Goal: Task Accomplishment & Management: Manage account settings

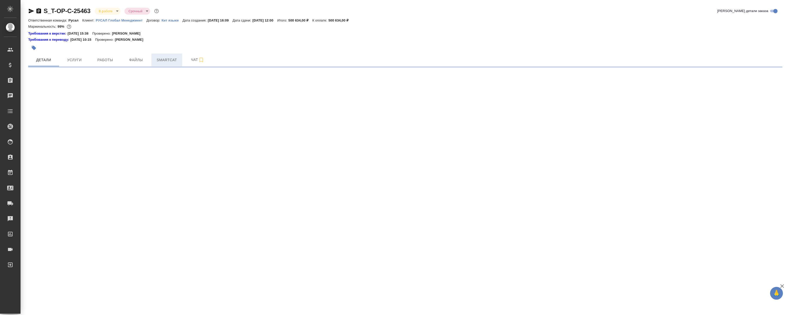
select select "RU"
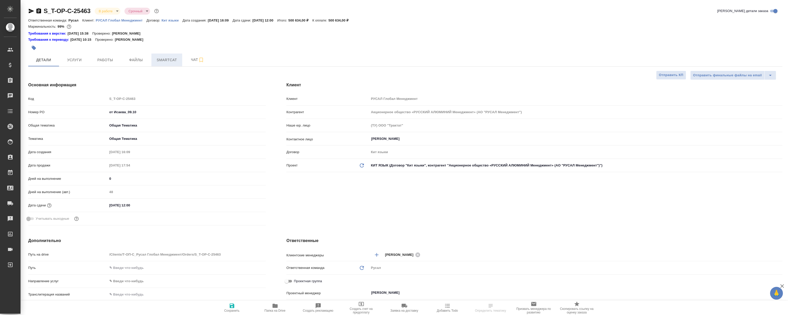
click at [170, 55] on button "Smartcat" at bounding box center [166, 60] width 31 height 13
type textarea "x"
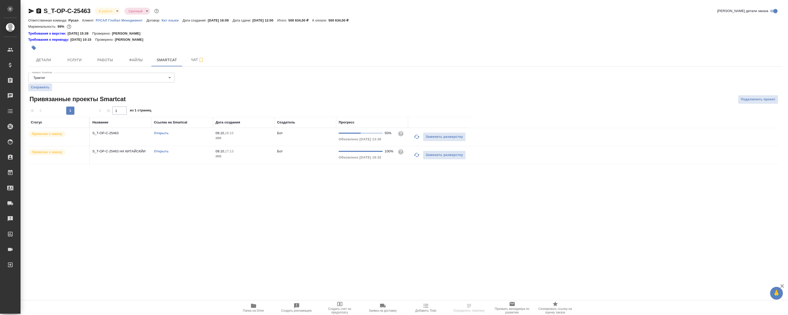
click at [160, 134] on link "Открыть" at bounding box center [161, 133] width 15 height 4
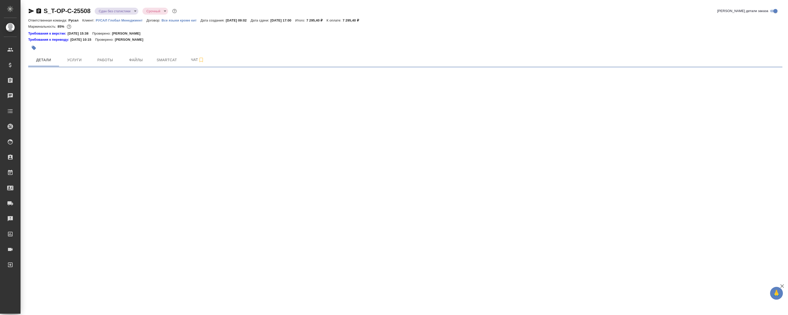
select select "RU"
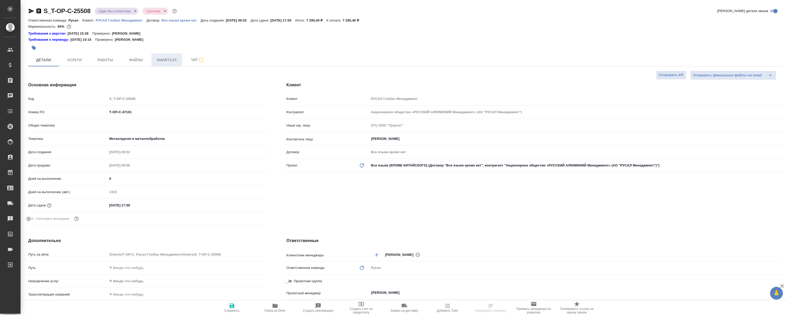
type textarea "x"
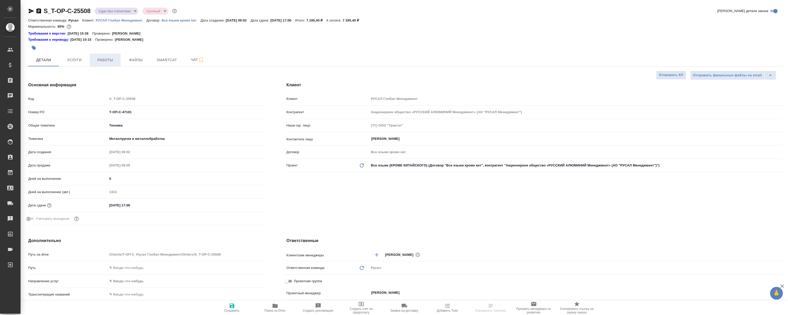
type textarea "x"
click at [130, 61] on span "Файлы" at bounding box center [136, 60] width 25 height 6
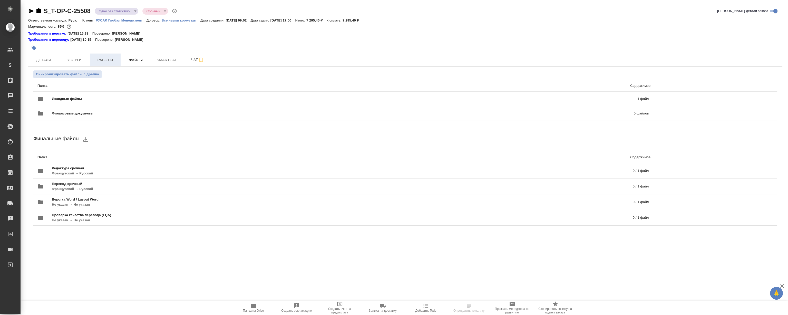
click at [108, 58] on span "Работы" at bounding box center [105, 60] width 25 height 6
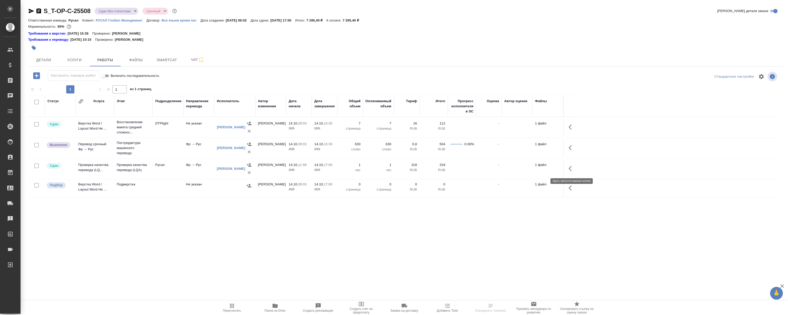
click at [570, 167] on icon "button" at bounding box center [571, 169] width 6 height 6
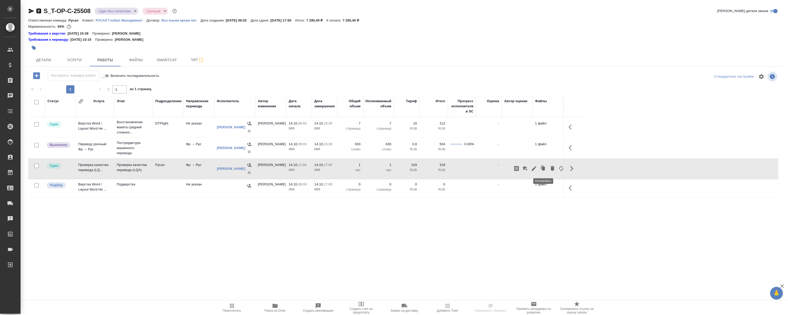
click at [542, 169] on icon "button" at bounding box center [543, 169] width 3 height 4
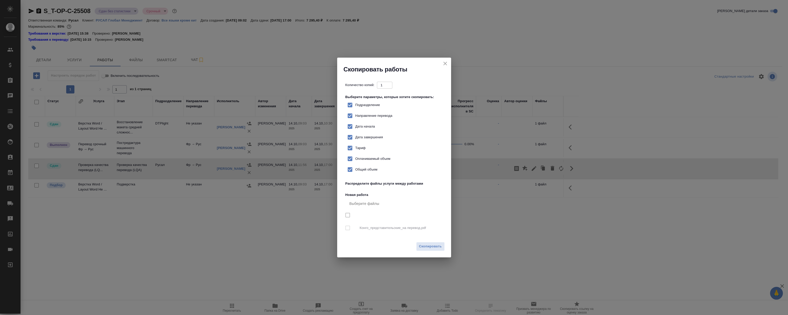
checkbox input "true"
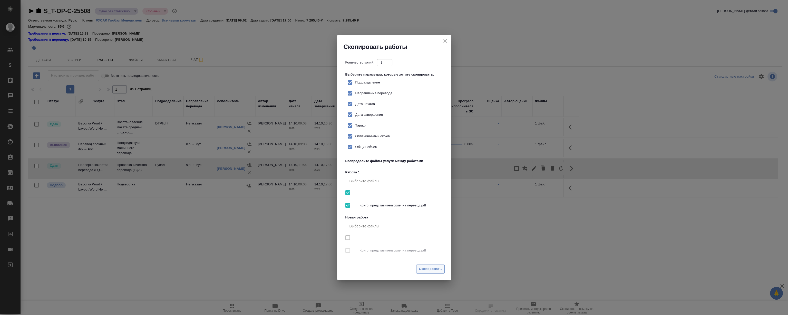
click at [436, 270] on span "Скопировать" at bounding box center [430, 269] width 23 height 6
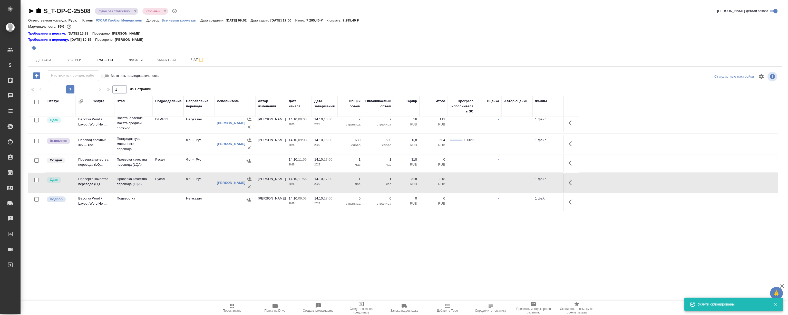
scroll to position [4, 0]
click at [570, 162] on icon "button" at bounding box center [571, 163] width 6 height 6
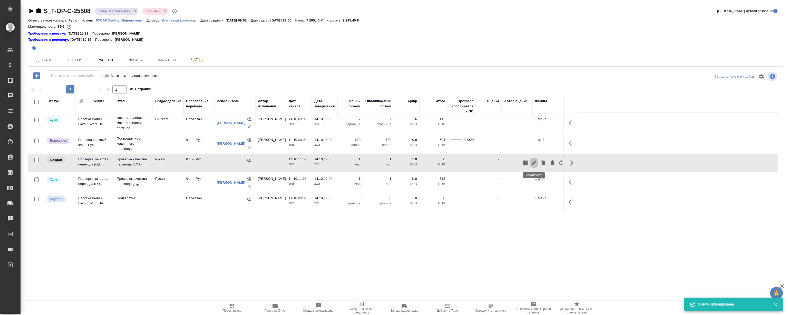
click at [536, 163] on icon "button" at bounding box center [534, 163] width 6 height 6
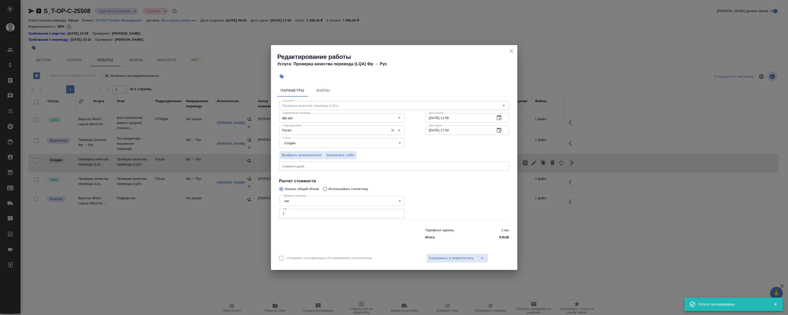
click at [295, 135] on div "Русал Подразделение" at bounding box center [341, 130] width 125 height 9
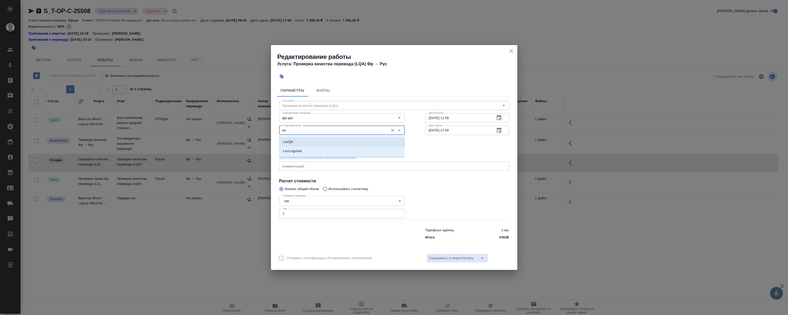
click at [296, 142] on li "LocQA" at bounding box center [341, 141] width 125 height 9
type input "LocQA"
click at [339, 214] on input "1" at bounding box center [341, 213] width 125 height 9
type input "1.5"
drag, startPoint x: 455, startPoint y: 200, endPoint x: 459, endPoint y: 203, distance: 4.6
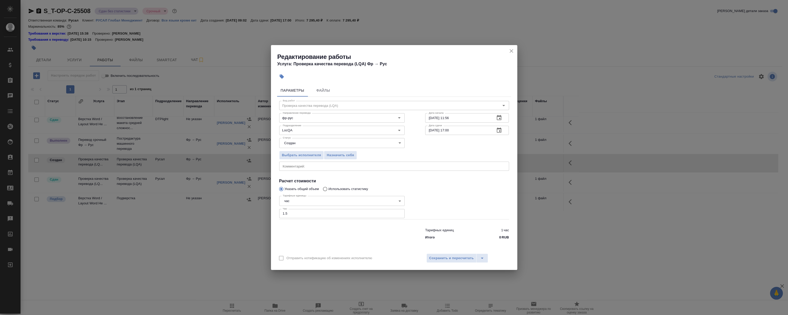
click at [456, 200] on div at bounding box center [467, 207] width 104 height 46
click at [449, 260] on span "Сохранить и пересчитать" at bounding box center [451, 259] width 45 height 6
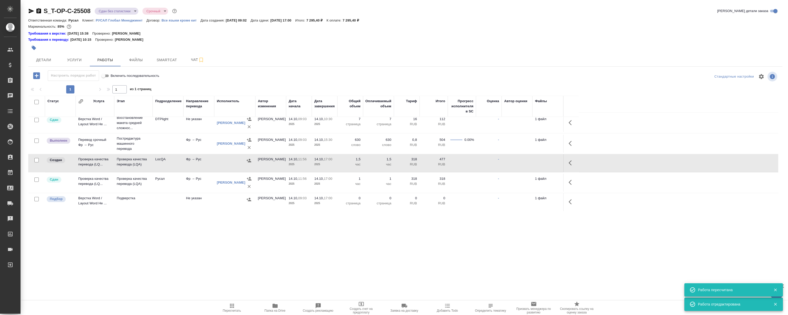
click at [572, 162] on icon "button" at bounding box center [571, 163] width 6 height 6
click at [533, 162] on icon "button" at bounding box center [534, 163] width 6 height 6
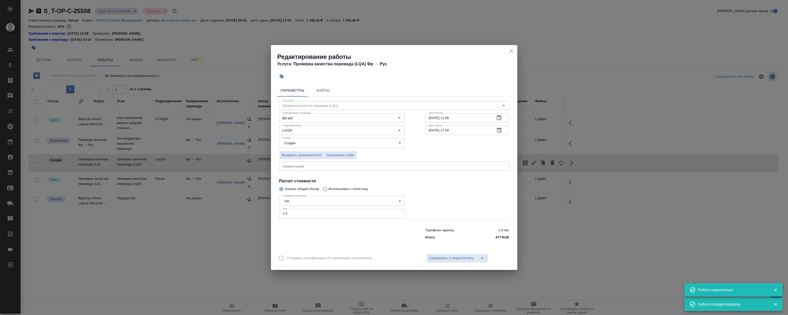
drag, startPoint x: 337, startPoint y: 153, endPoint x: 357, endPoint y: 149, distance: 20.2
click at [337, 153] on span "Назначить себя" at bounding box center [339, 156] width 27 height 6
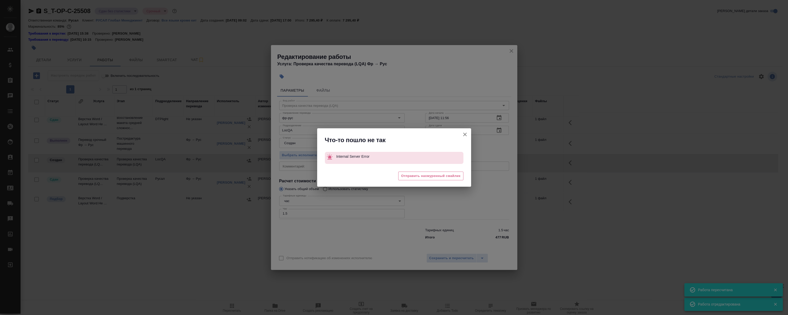
click at [510, 49] on div "Что-то пошло не так Internal Server Error 😩 Отправить нахмуренный смайлик" at bounding box center [394, 157] width 788 height 315
drag, startPoint x: 467, startPoint y: 136, endPoint x: 409, endPoint y: 151, distance: 60.4
click at [468, 135] on button "Отправить нотификацию об изменениях исполнителю" at bounding box center [465, 134] width 12 height 12
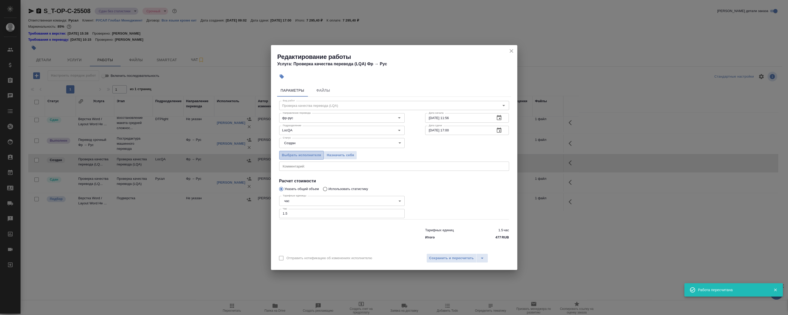
click at [303, 156] on span "Выбрать исполнителя" at bounding box center [301, 156] width 39 height 6
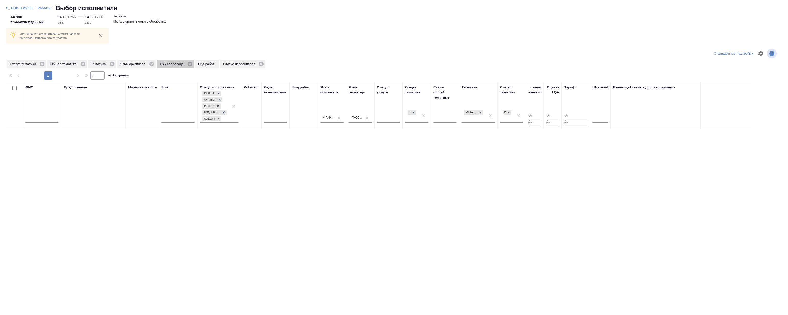
click at [186, 63] on span "Язык перевода" at bounding box center [173, 64] width 32 height 5
click at [189, 63] on icon at bounding box center [189, 64] width 5 height 5
click at [150, 65] on icon at bounding box center [151, 64] width 5 height 5
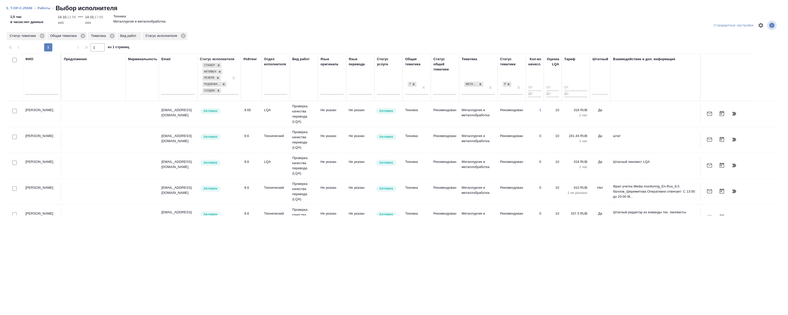
click at [111, 64] on div "Предложение" at bounding box center [93, 78] width 59 height 42
click at [86, 37] on div "Общая тематика" at bounding box center [67, 36] width 40 height 8
click at [82, 39] on div "Общая тематика" at bounding box center [67, 36] width 40 height 8
click at [83, 36] on icon at bounding box center [83, 36] width 6 height 6
click at [72, 37] on icon at bounding box center [71, 36] width 5 height 5
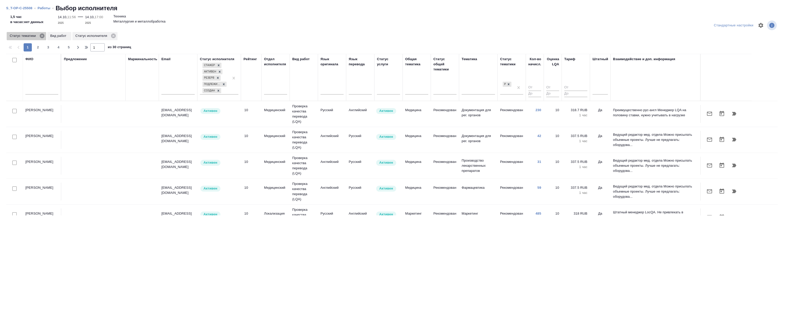
click at [42, 36] on icon at bounding box center [41, 36] width 5 height 5
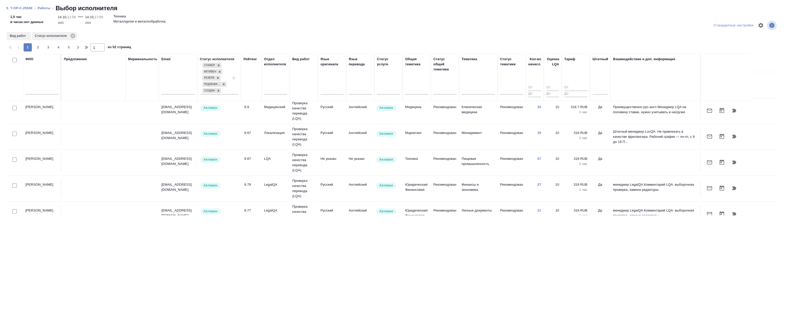
scroll to position [163, 0]
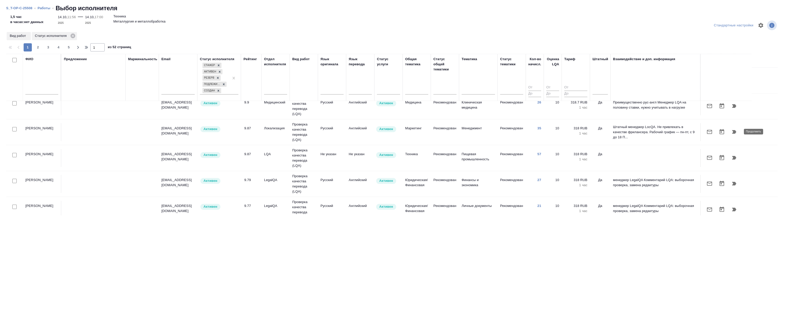
click at [733, 133] on icon "button" at bounding box center [734, 132] width 4 height 4
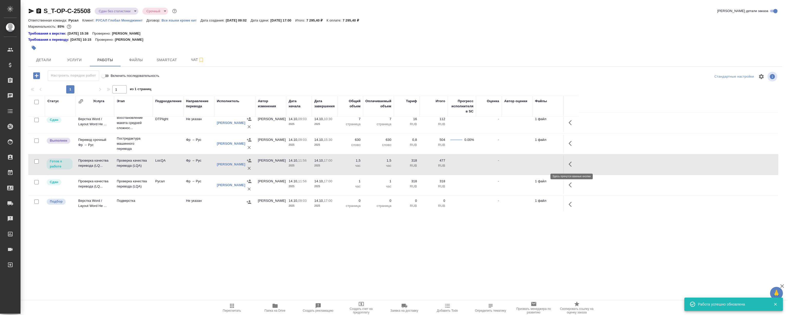
click at [572, 163] on icon "button" at bounding box center [571, 164] width 6 height 6
click at [533, 163] on icon "button" at bounding box center [534, 164] width 6 height 6
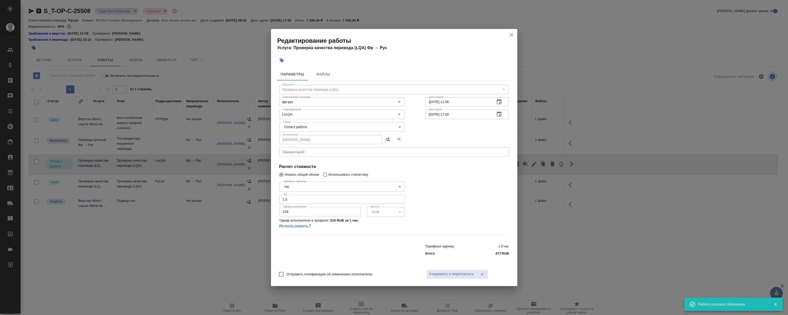
click at [333, 128] on body "🙏 .cls-1 fill:#fff; AWATERA [PERSON_NAME] Клиенты Спецификации Заказы 0 Чаты To…" at bounding box center [394, 157] width 788 height 315
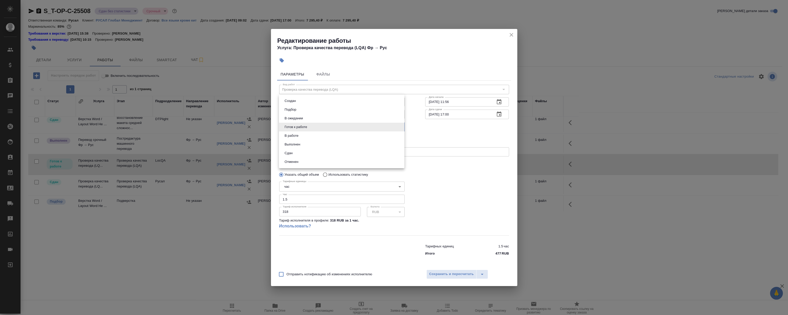
click at [294, 154] on li "Сдан" at bounding box center [341, 153] width 125 height 9
type input "closed"
click at [444, 275] on span "Сохранить и пересчитать" at bounding box center [451, 275] width 45 height 6
